Goal: Check status: Check status

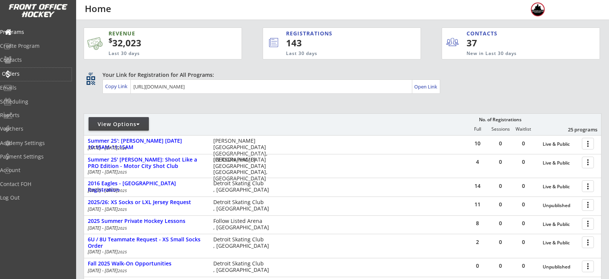
click at [41, 73] on div "Orders" at bounding box center [36, 73] width 68 height 5
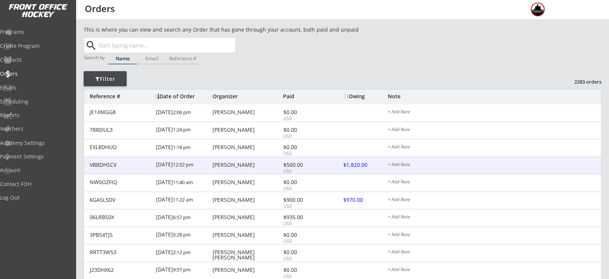
click at [231, 166] on div "[PERSON_NAME]" at bounding box center [246, 164] width 69 height 5
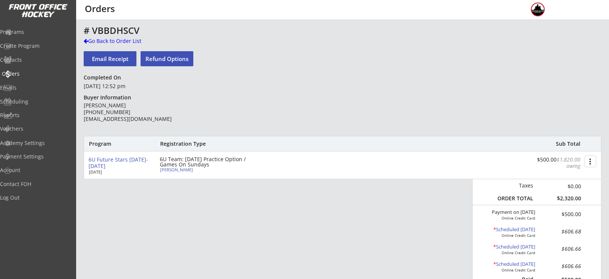
click at [27, 71] on div "Orders" at bounding box center [36, 73] width 68 height 5
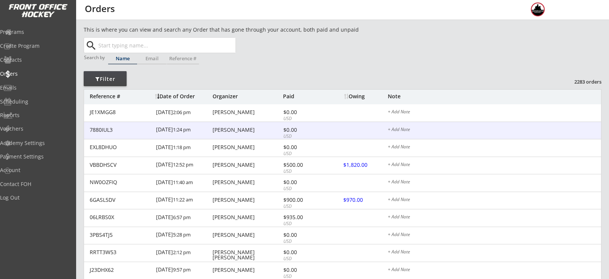
click at [218, 127] on div "[PERSON_NAME]" at bounding box center [246, 129] width 69 height 5
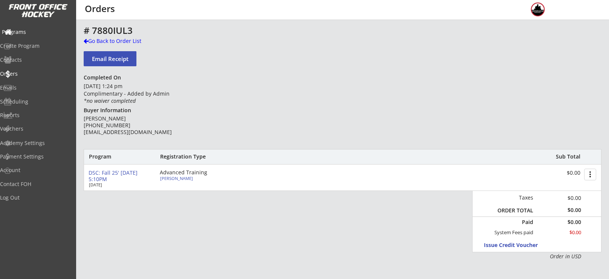
click at [30, 27] on div "Programs" at bounding box center [36, 32] width 72 height 13
